Goal: Transaction & Acquisition: Purchase product/service

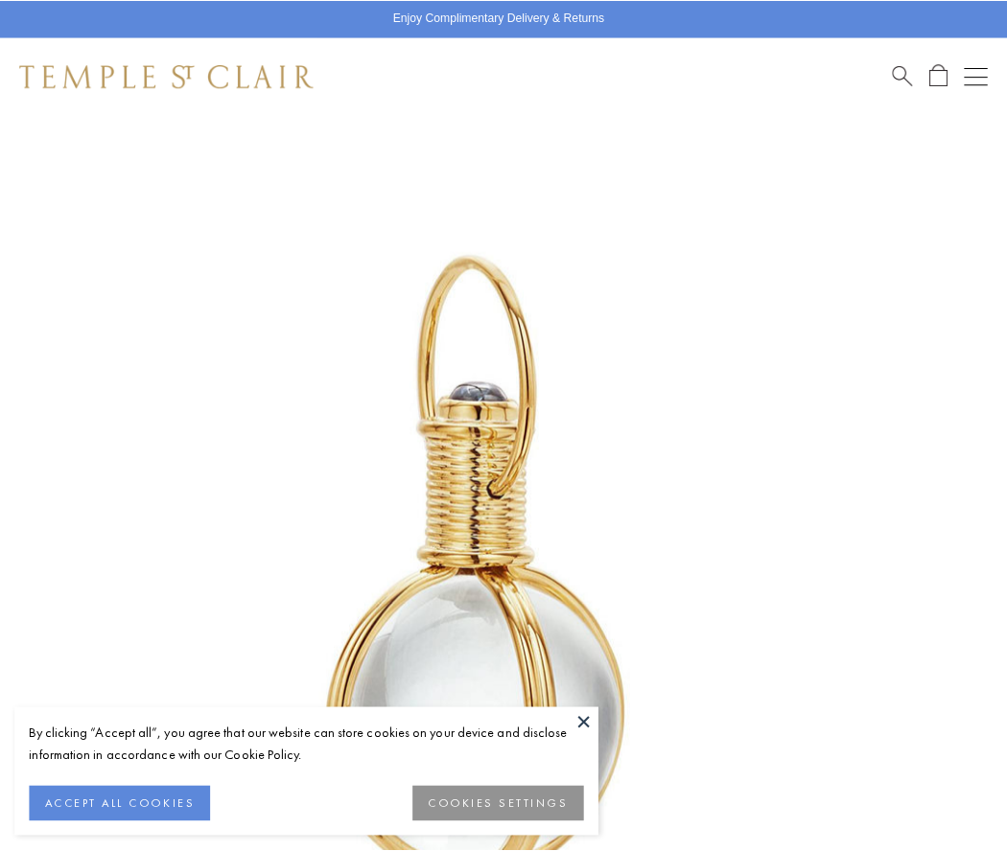
scroll to position [497, 0]
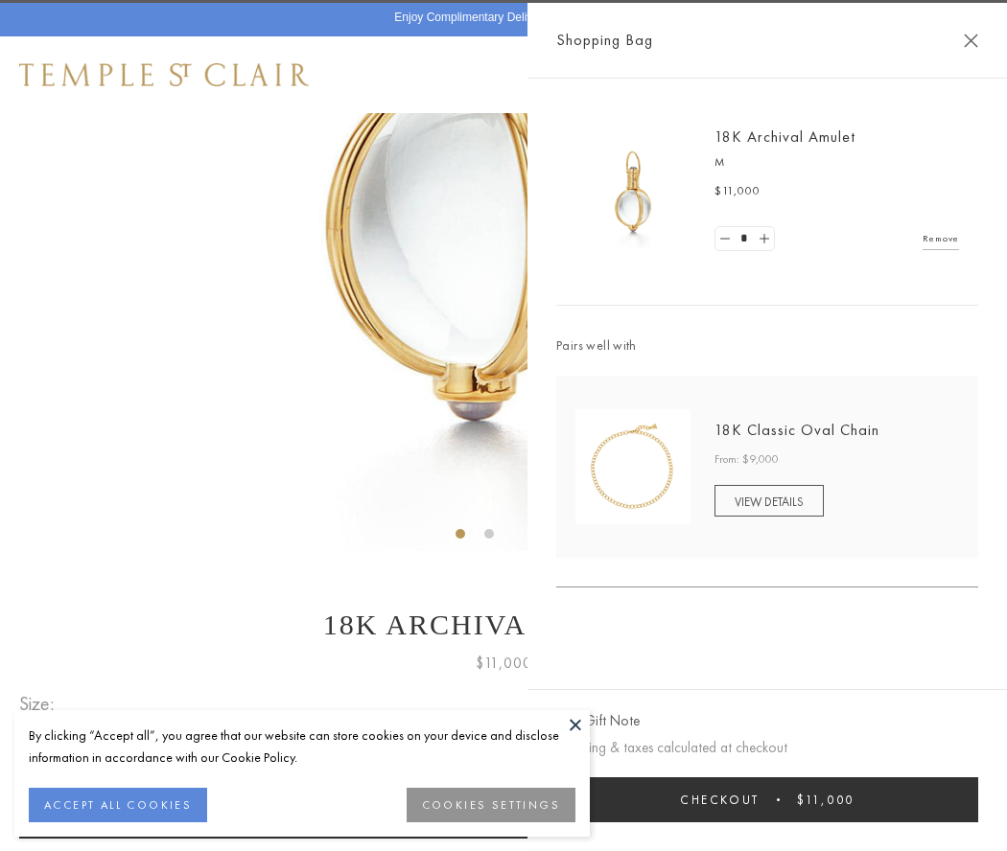
click at [767, 800] on button "Checkout $11,000" at bounding box center [767, 800] width 422 height 45
